Goal: Communication & Community: Answer question/provide support

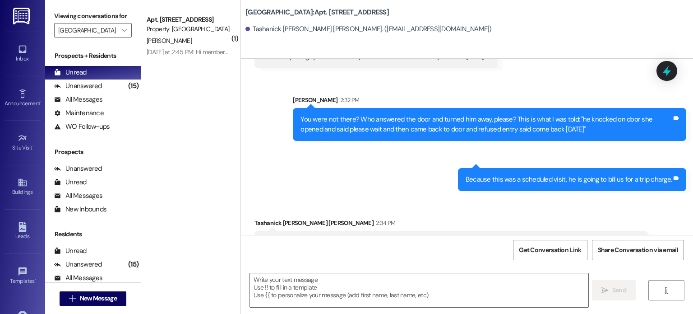
scroll to position [6801, 0]
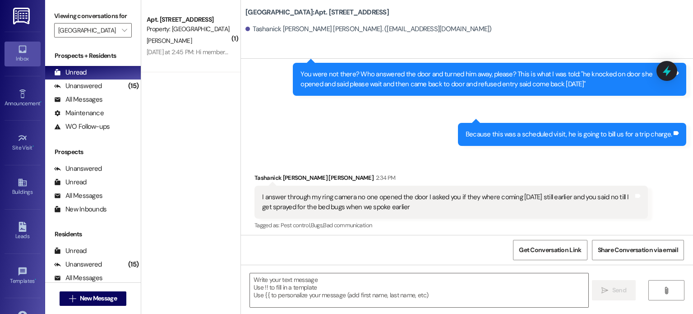
click at [23, 54] on div "Inbox" at bounding box center [22, 58] width 45 height 9
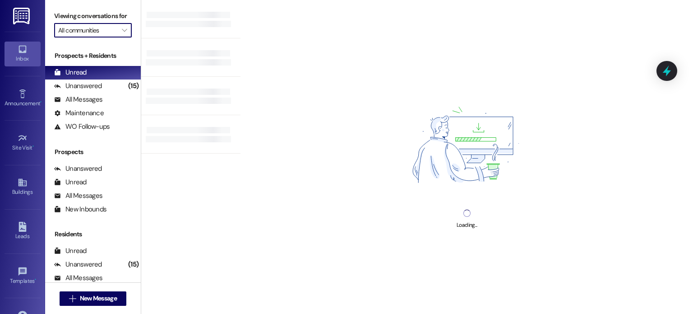
click at [79, 29] on input "All communities" at bounding box center [87, 30] width 59 height 14
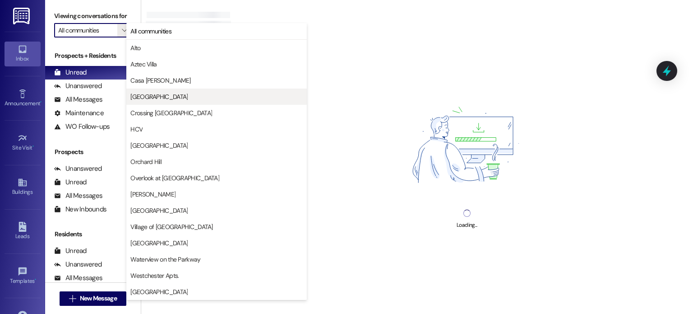
click at [143, 93] on span "[GEOGRAPHIC_DATA]" at bounding box center [158, 96] width 57 height 9
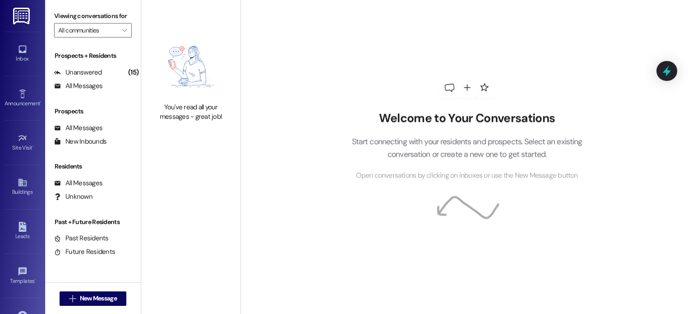
type input "[GEOGRAPHIC_DATA]"
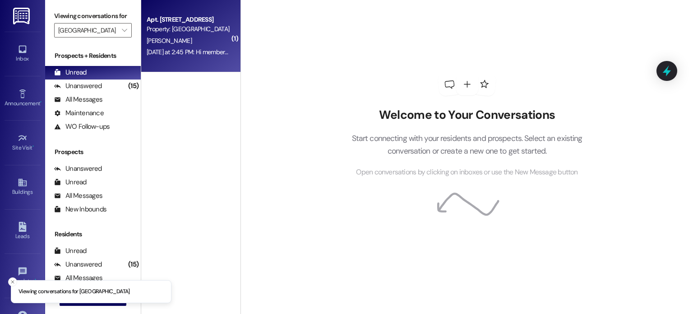
click at [172, 29] on div "Property: [GEOGRAPHIC_DATA]" at bounding box center [189, 28] width 84 height 9
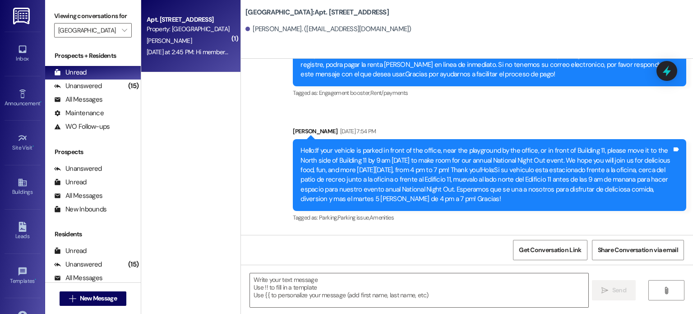
scroll to position [22304, 0]
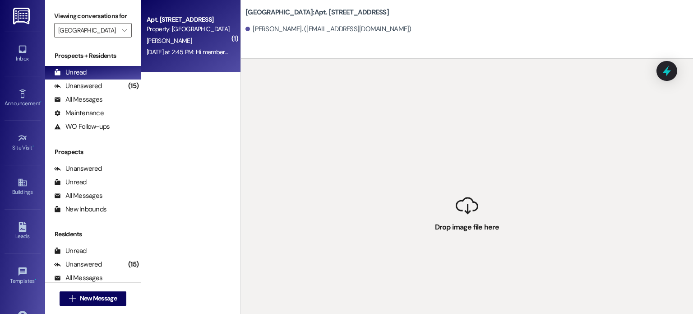
click at [161, 31] on div "Property: [GEOGRAPHIC_DATA]" at bounding box center [189, 28] width 84 height 9
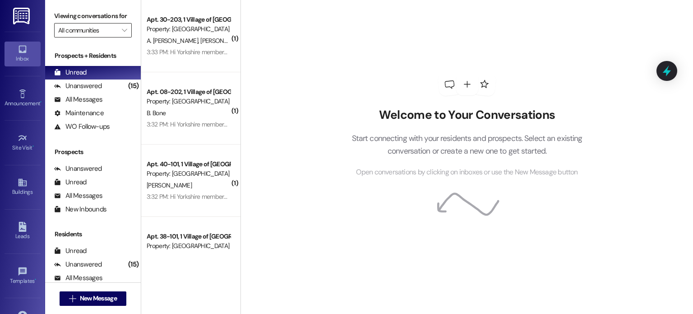
click at [95, 31] on input "All communities" at bounding box center [87, 30] width 59 height 14
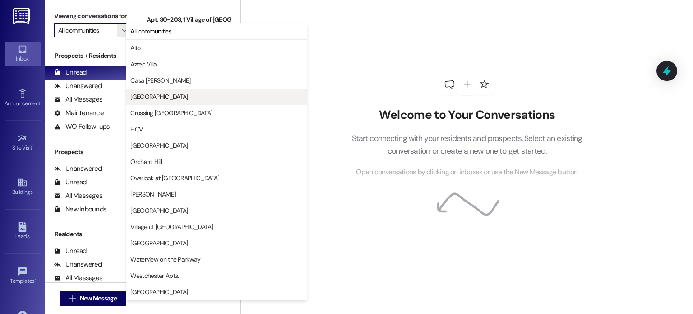
click at [148, 96] on span "[GEOGRAPHIC_DATA]" at bounding box center [158, 96] width 57 height 9
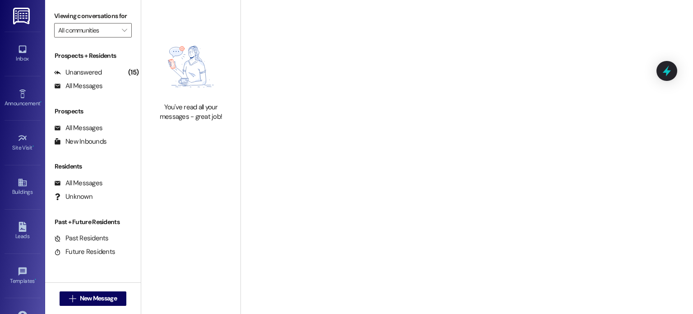
type input "[GEOGRAPHIC_DATA]"
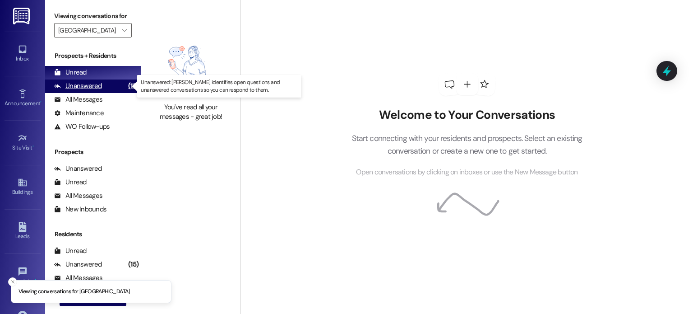
click at [99, 84] on div "Unanswered" at bounding box center [78, 85] width 48 height 9
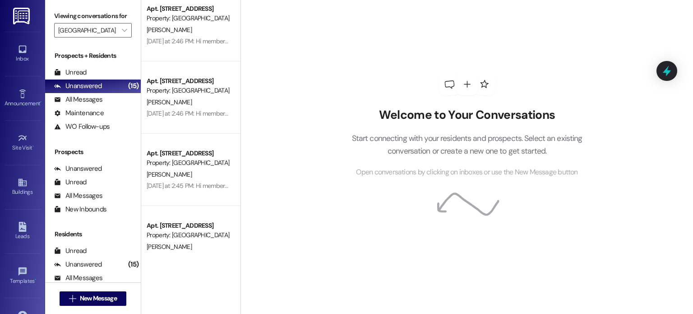
scroll to position [581, 0]
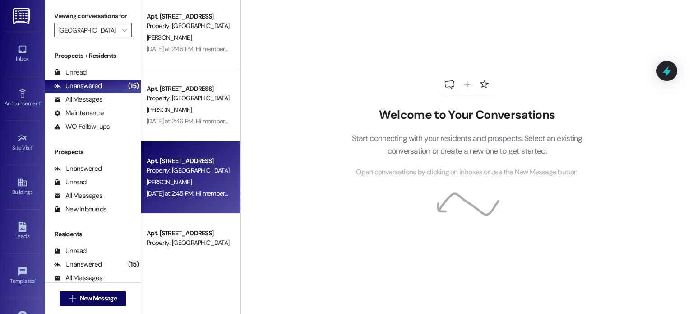
click at [172, 182] on div "[PERSON_NAME]" at bounding box center [188, 182] width 85 height 11
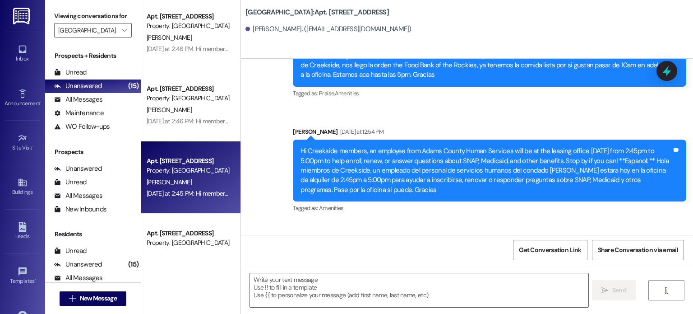
scroll to position [22693, 0]
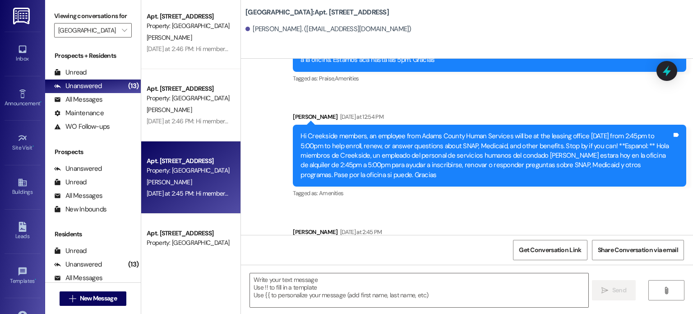
click at [489, 186] on div "Tagged as: Amenities Click to highlight conversations about Amenities" at bounding box center [490, 192] width 394 height 13
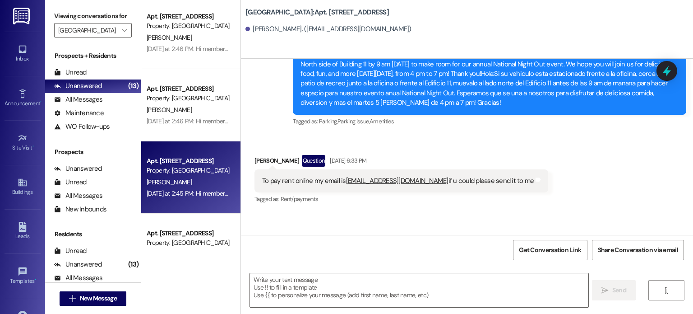
scroll to position [22377, 0]
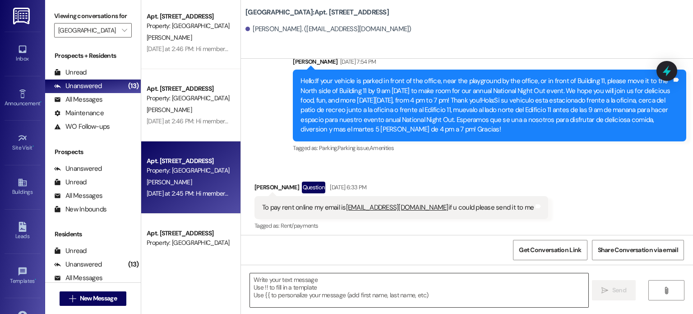
click at [272, 280] on textarea at bounding box center [419, 290] width 338 height 34
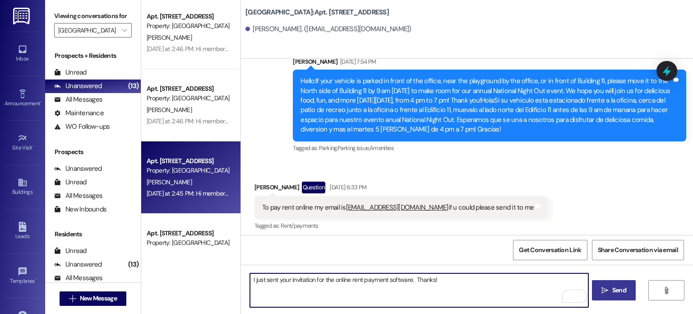
type textarea "I just sent your invitation for the online rent payment software. Thanks!"
click at [615, 286] on span "Send" at bounding box center [620, 289] width 14 height 9
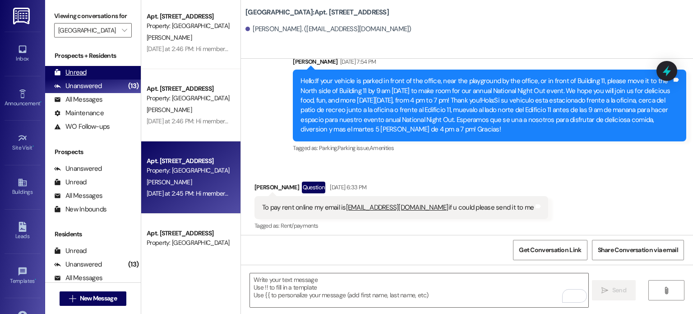
scroll to position [22304, 0]
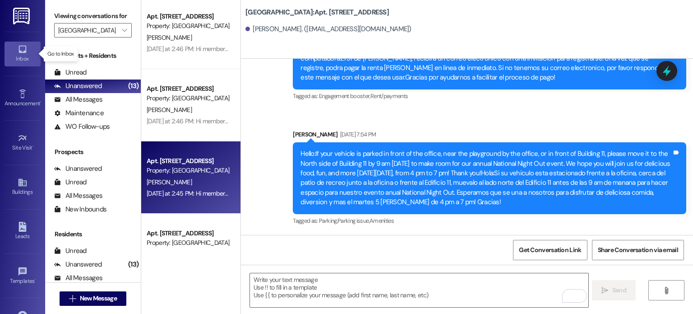
click at [19, 51] on icon at bounding box center [23, 50] width 8 height 8
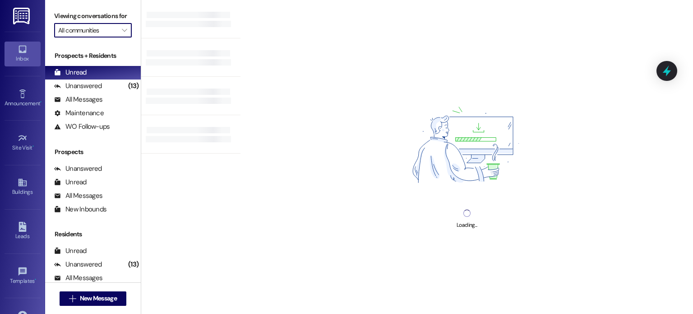
click at [81, 29] on input "All communities" at bounding box center [87, 30] width 59 height 14
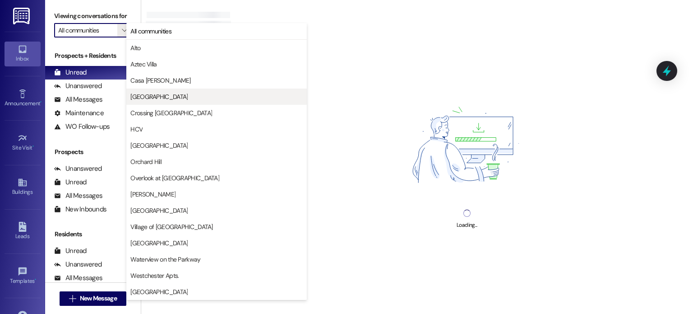
click at [141, 98] on span "[GEOGRAPHIC_DATA]" at bounding box center [158, 96] width 57 height 9
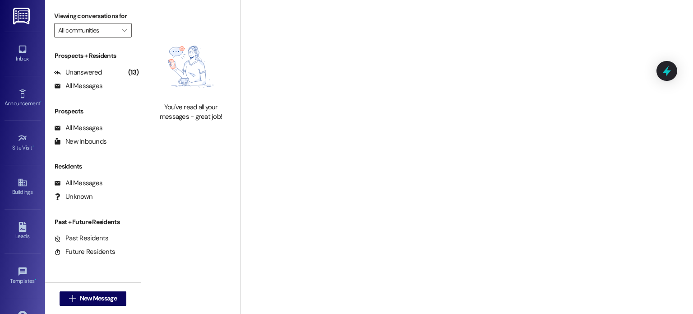
type input "[GEOGRAPHIC_DATA]"
